Goal: Task Accomplishment & Management: Use online tool/utility

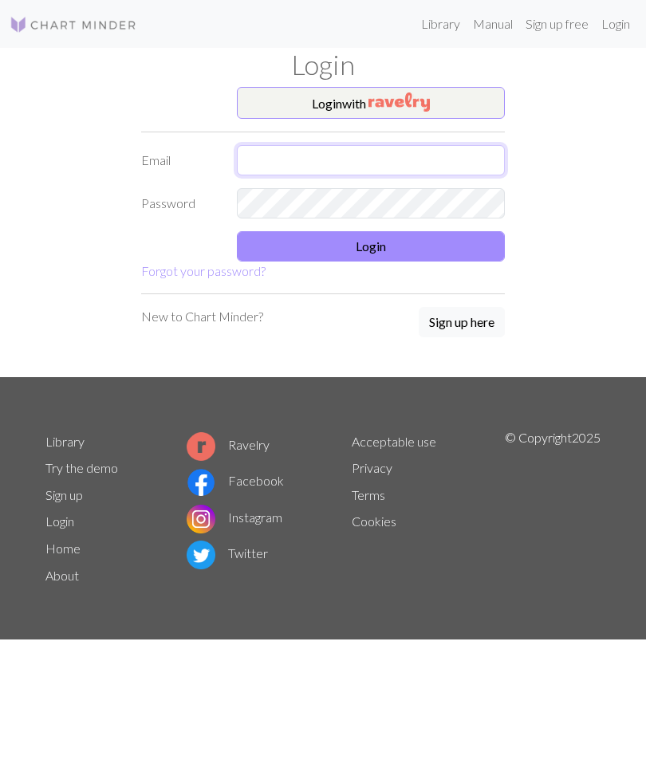
type input "[EMAIL_ADDRESS][DOMAIN_NAME]"
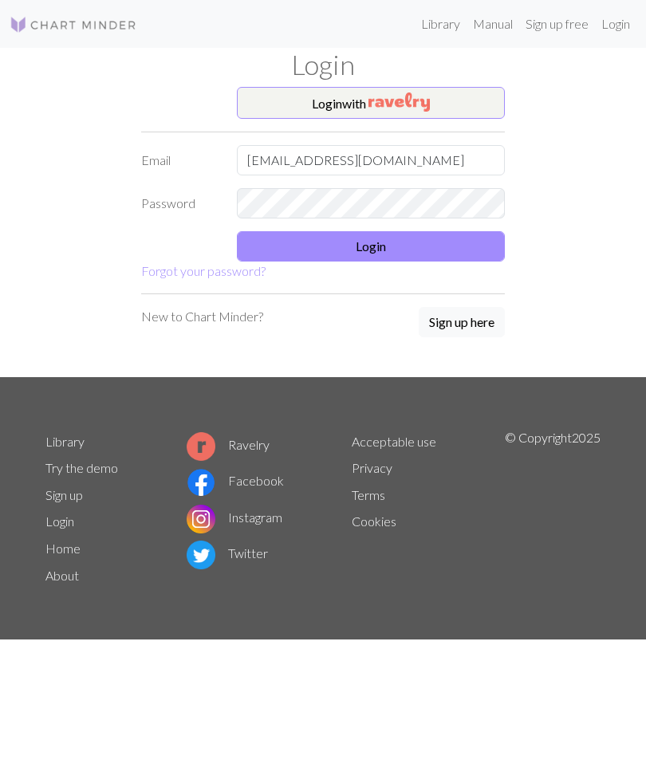
click at [400, 243] on button "Login" at bounding box center [371, 246] width 268 height 30
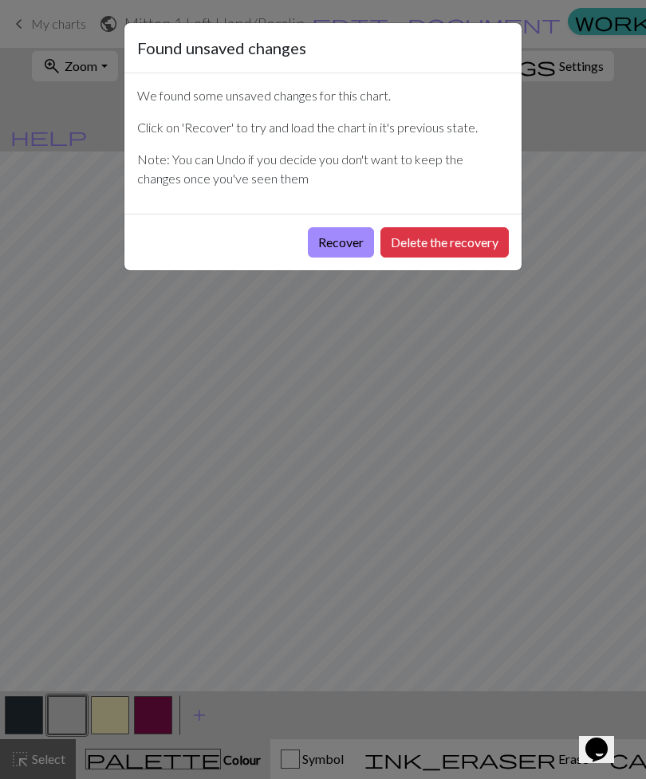
click at [445, 234] on button "Delete the recovery" at bounding box center [444, 242] width 128 height 30
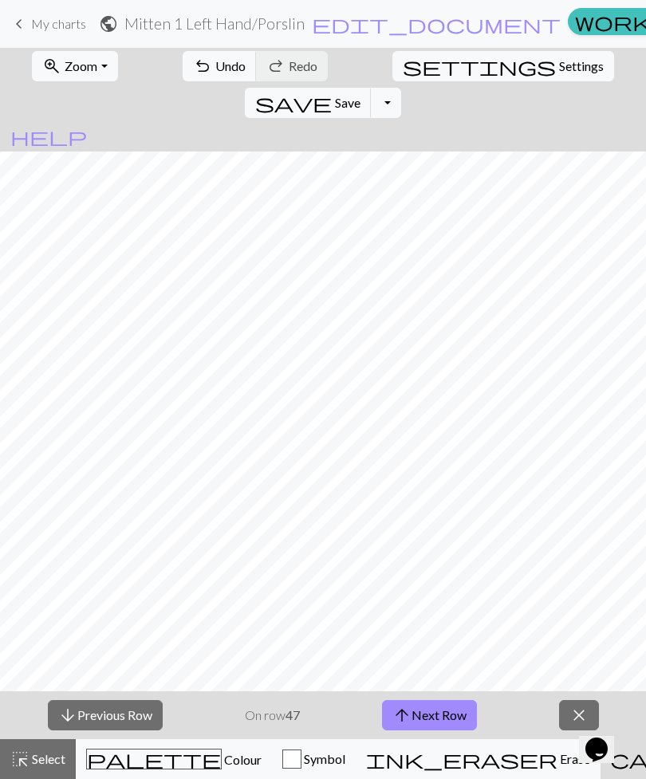
scroll to position [71, 419]
click at [132, 706] on button "arrow_downward Previous Row" at bounding box center [105, 715] width 115 height 30
click at [131, 705] on button "arrow_downward Previous Row" at bounding box center [105, 715] width 115 height 30
click at [132, 716] on button "arrow_downward Previous Row" at bounding box center [105, 715] width 115 height 30
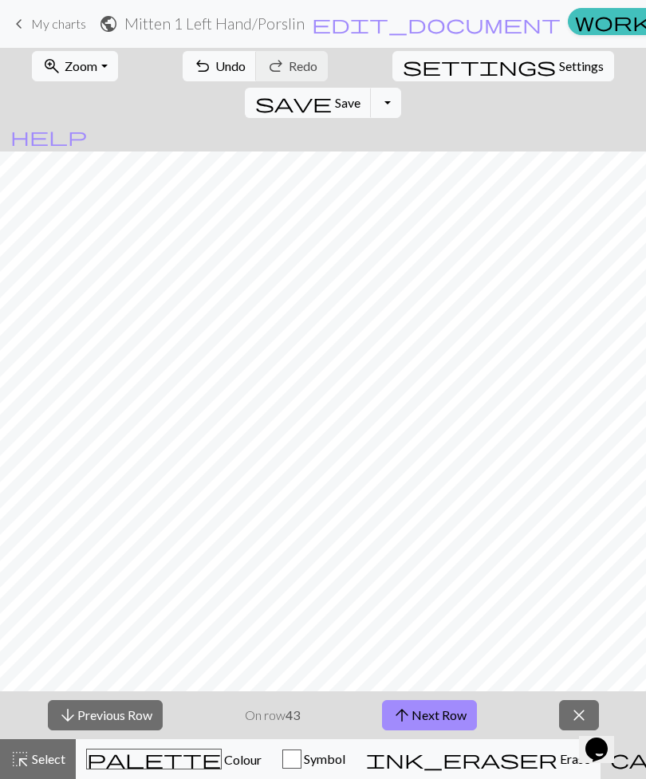
click at [133, 720] on button "arrow_downward Previous Row" at bounding box center [105, 715] width 115 height 30
click at [133, 721] on button "arrow_downward Previous Row" at bounding box center [105, 715] width 115 height 30
click at [133, 720] on button "arrow_downward Previous Row" at bounding box center [105, 715] width 115 height 30
click at [134, 722] on button "arrow_downward Previous Row" at bounding box center [105, 715] width 115 height 30
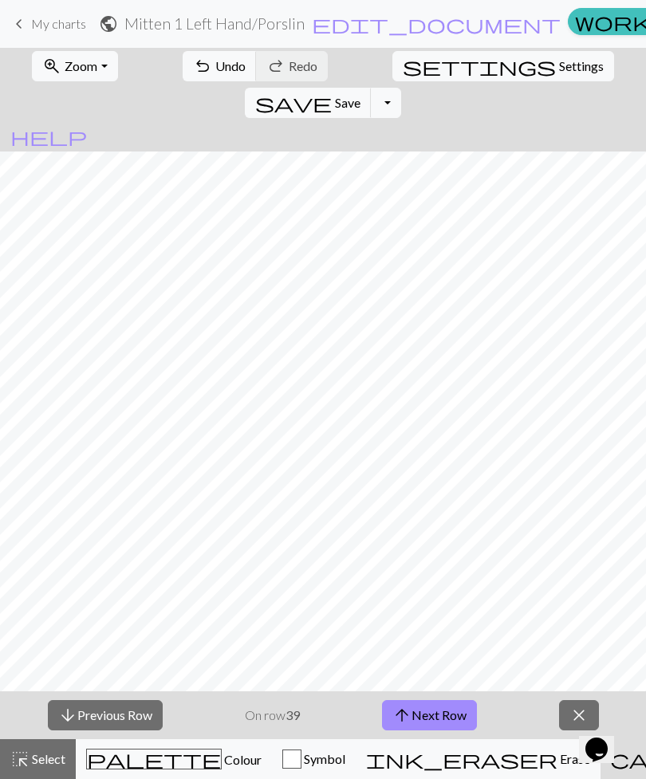
click at [134, 722] on button "arrow_downward Previous Row" at bounding box center [105, 715] width 115 height 30
click at [134, 718] on button "arrow_downward Previous Row" at bounding box center [105, 715] width 115 height 30
click at [135, 715] on button "arrow_downward Previous Row" at bounding box center [105, 715] width 115 height 30
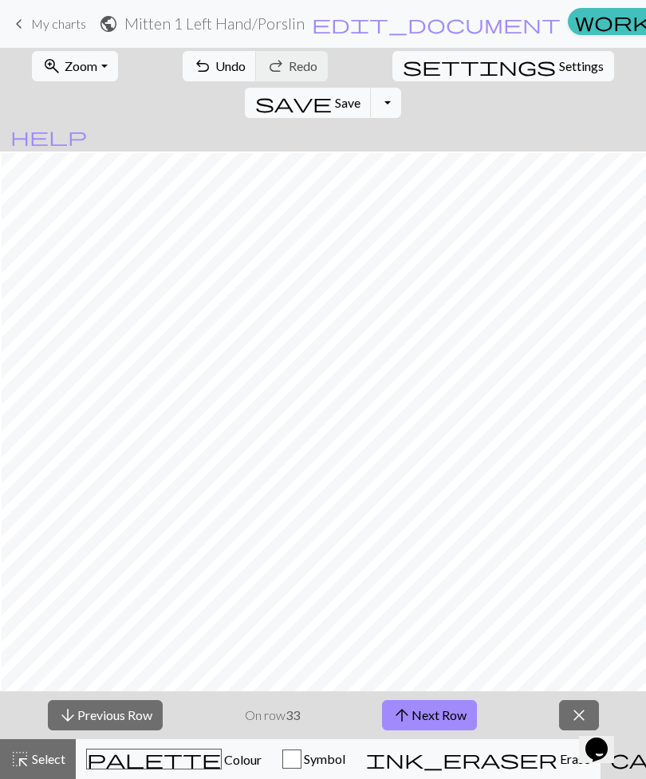
scroll to position [2, 518]
click at [115, 712] on button "arrow_downward Previous Row" at bounding box center [105, 715] width 115 height 30
click at [114, 712] on button "arrow_downward Previous Row" at bounding box center [105, 715] width 115 height 30
click at [132, 714] on button "arrow_downward Previous Row" at bounding box center [105, 715] width 115 height 30
click at [131, 714] on button "arrow_downward Previous Row" at bounding box center [105, 715] width 115 height 30
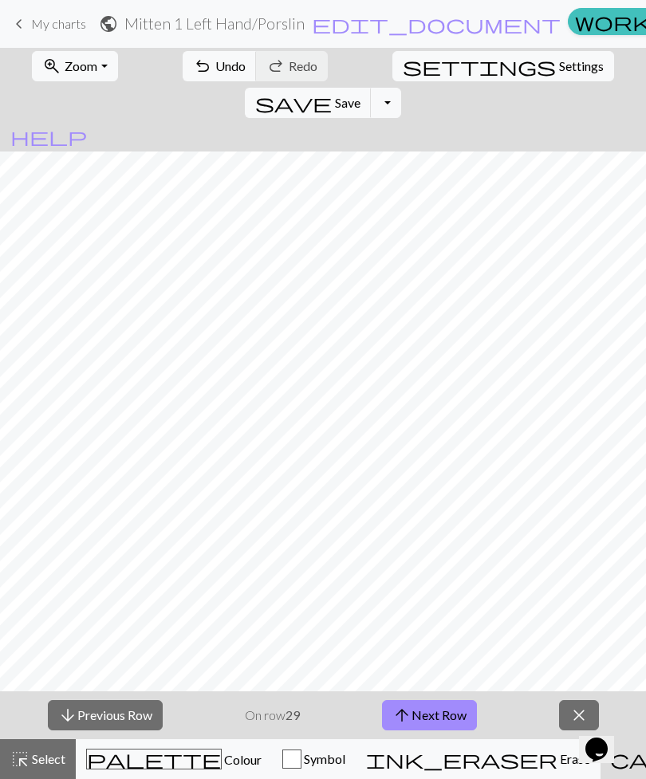
click at [133, 717] on button "arrow_downward Previous Row" at bounding box center [105, 715] width 115 height 30
click at [132, 717] on button "arrow_downward Previous Row" at bounding box center [105, 715] width 115 height 30
click at [138, 720] on button "arrow_downward Previous Row" at bounding box center [105, 715] width 115 height 30
click at [140, 707] on button "arrow_downward Previous Row" at bounding box center [105, 715] width 115 height 30
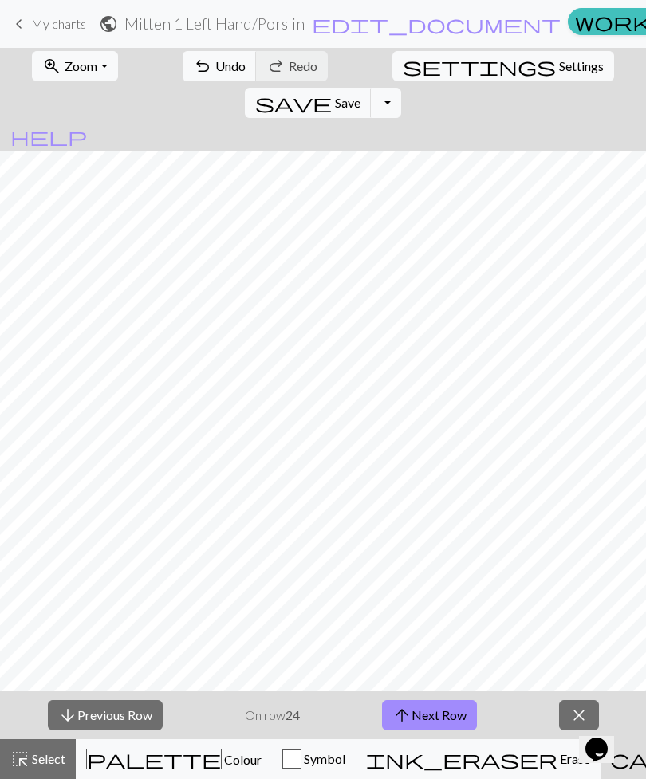
click at [150, 706] on button "arrow_downward Previous Row" at bounding box center [105, 715] width 115 height 30
click at [149, 705] on button "arrow_downward Previous Row" at bounding box center [105, 715] width 115 height 30
click at [158, 711] on button "arrow_downward Previous Row" at bounding box center [105, 715] width 115 height 30
click at [163, 714] on button "arrow_downward Previous Row" at bounding box center [105, 715] width 115 height 30
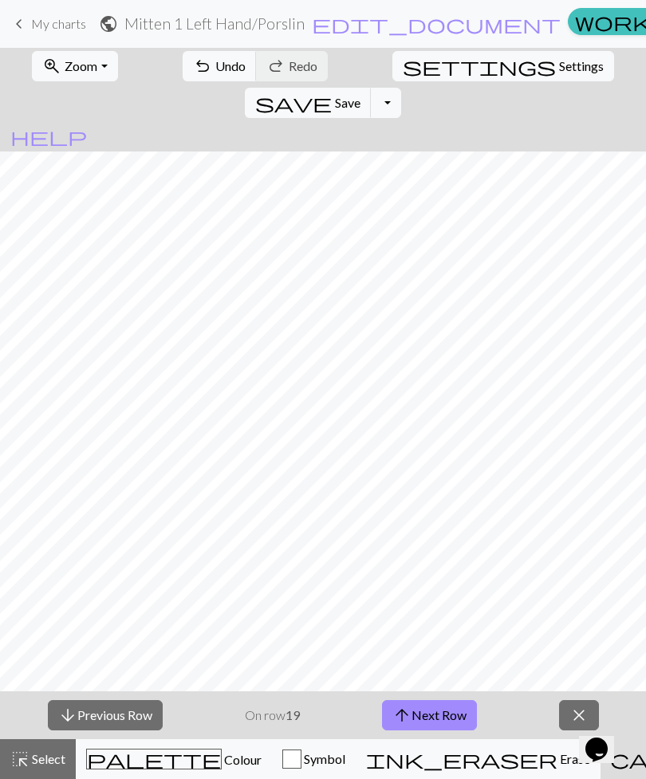
click at [451, 710] on button "arrow_upward Next Row" at bounding box center [429, 715] width 95 height 30
click at [448, 714] on button "arrow_upward Next Row" at bounding box center [429, 715] width 95 height 30
